Goal: Navigation & Orientation: Go to known website

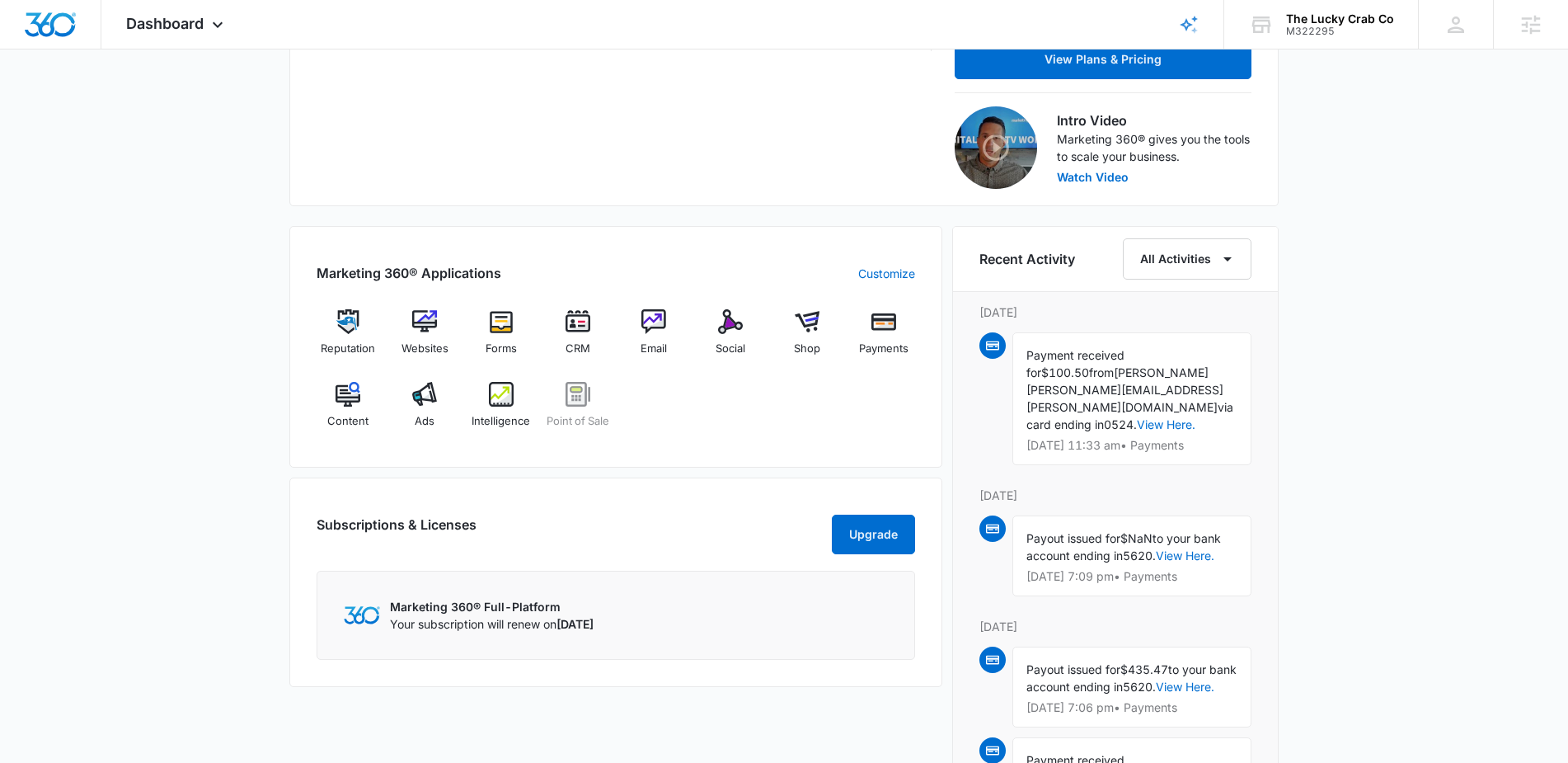
scroll to position [363, 0]
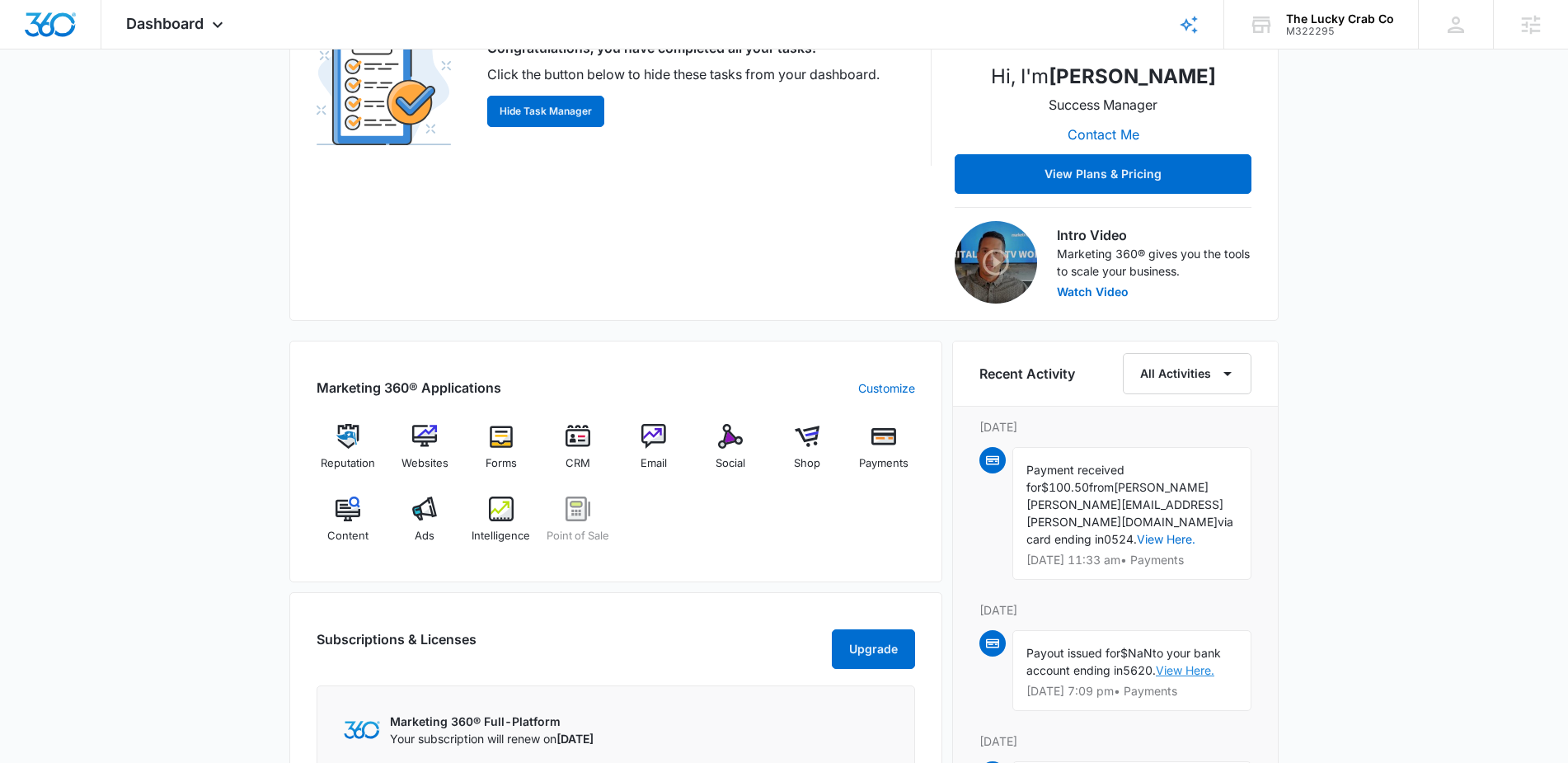
click at [1187, 663] on link "View Here." at bounding box center [1185, 670] width 58 height 14
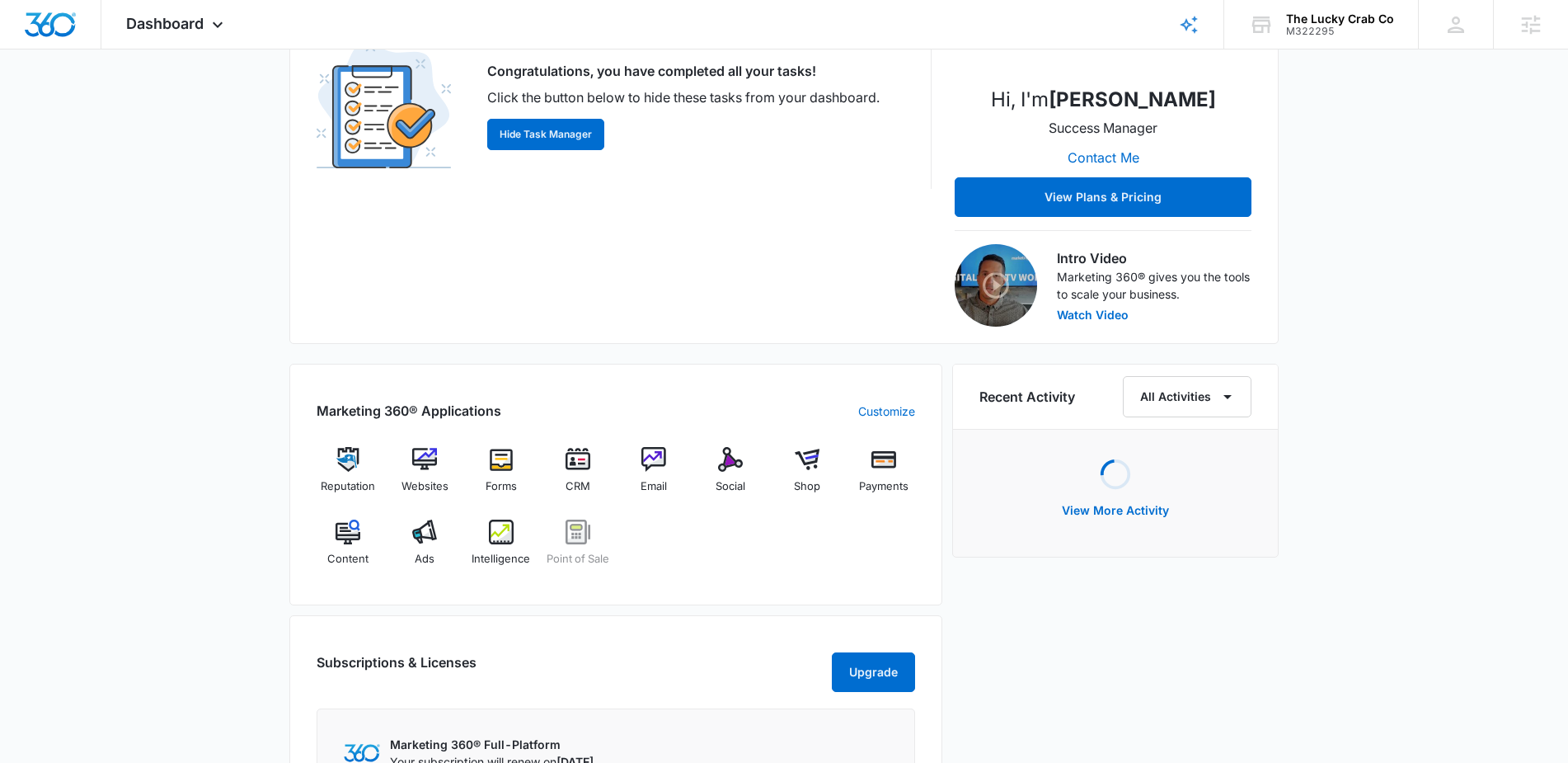
scroll to position [369, 0]
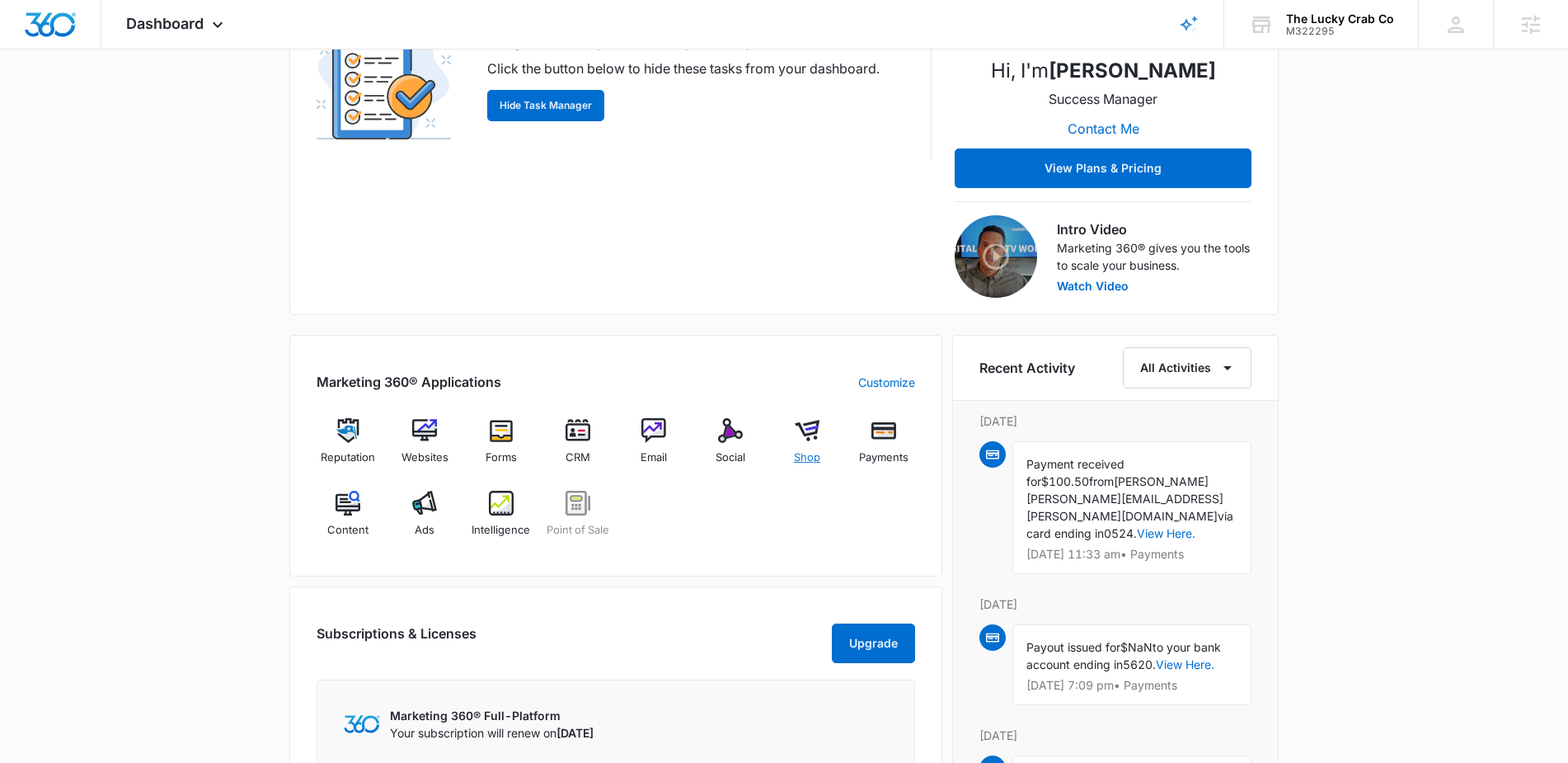
click at [805, 434] on img at bounding box center [808, 431] width 25 height 25
